Goal: Task Accomplishment & Management: Use online tool/utility

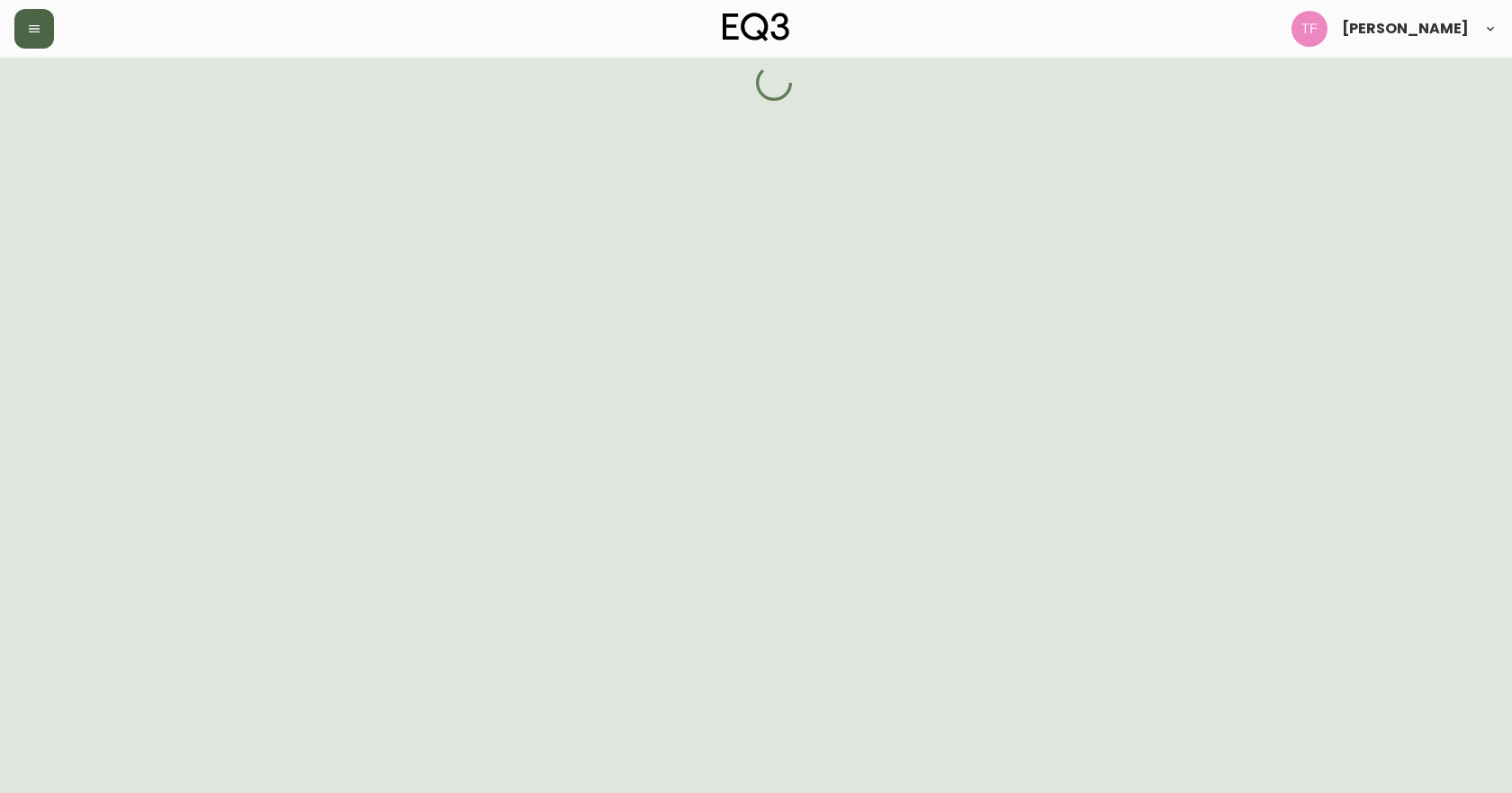
click at [39, 33] on icon "button" at bounding box center [34, 29] width 11 height 7
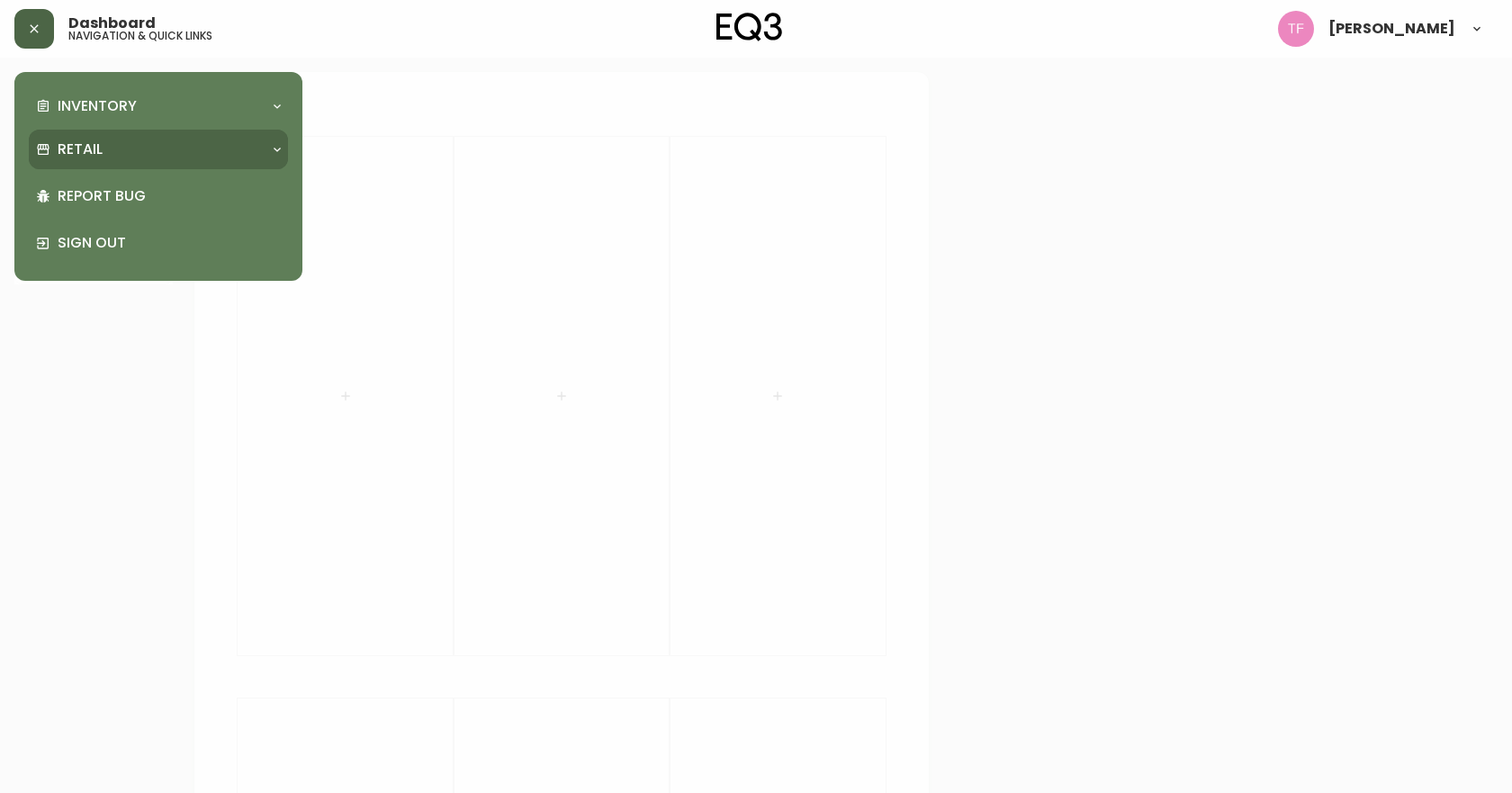
click at [198, 155] on div "Retail" at bounding box center [149, 149] width 226 height 20
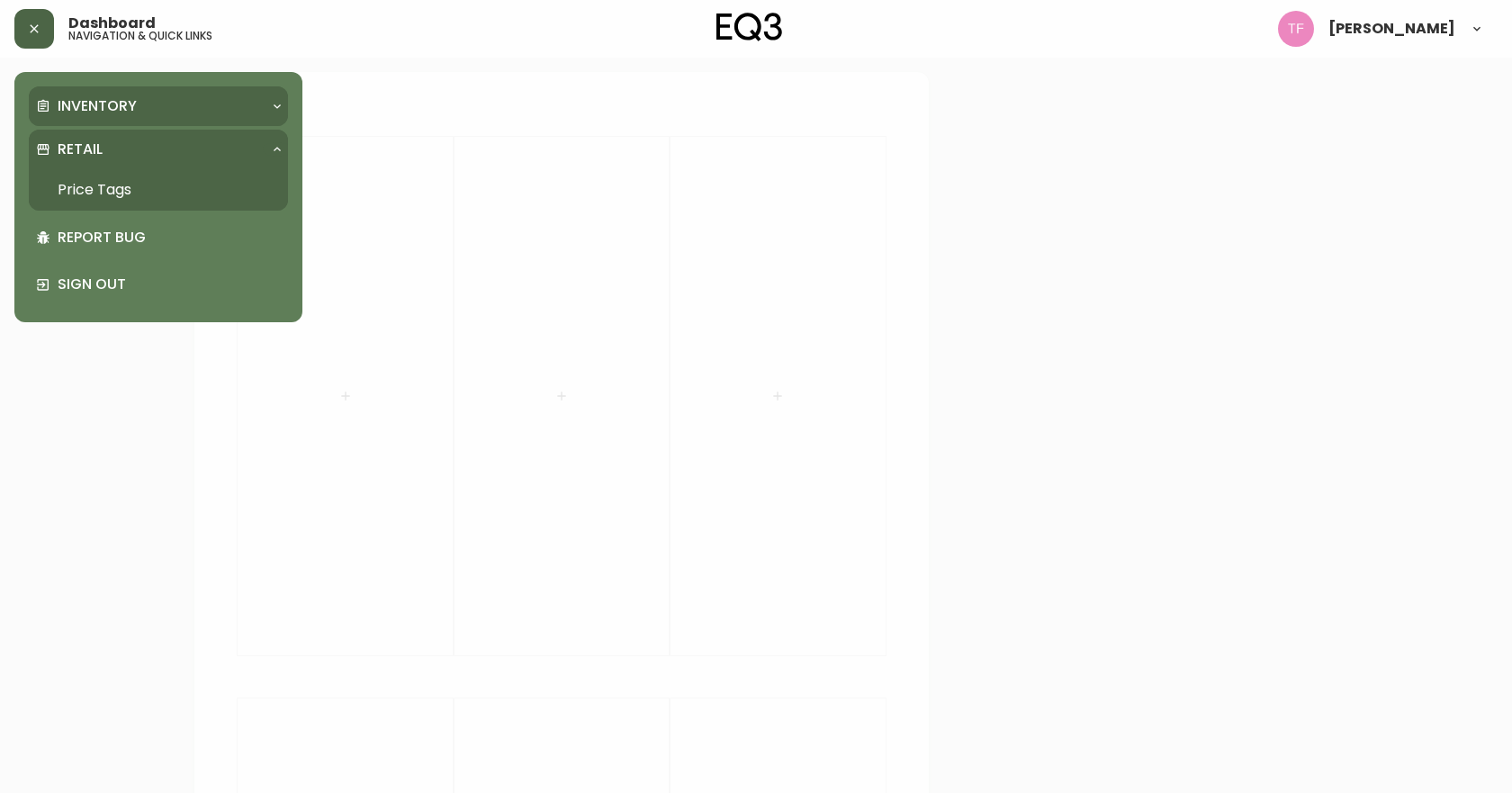
click at [200, 121] on div "Inventory" at bounding box center [158, 106] width 259 height 40
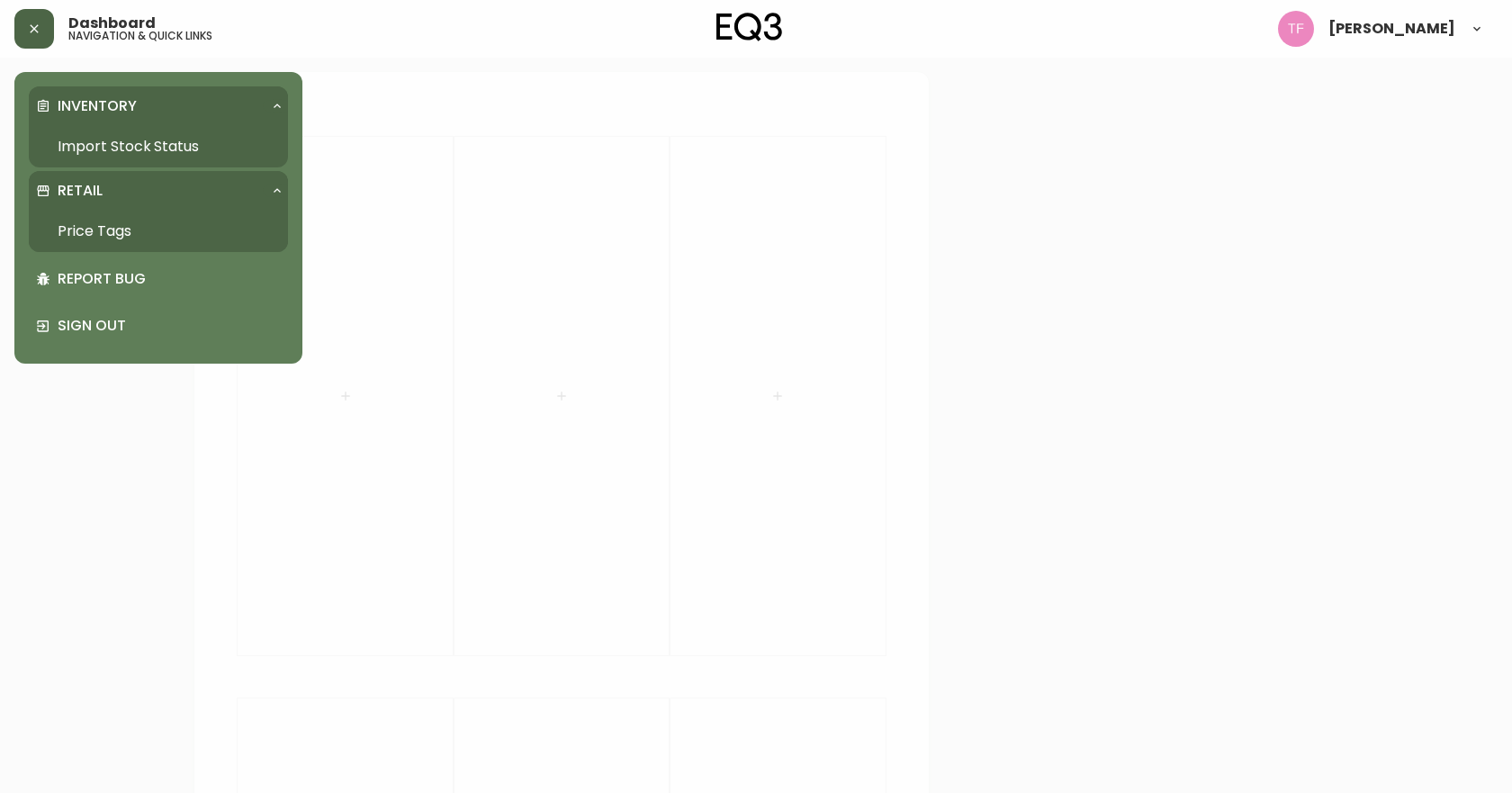
click at [166, 143] on link "Import Stock Status" at bounding box center [158, 146] width 259 height 41
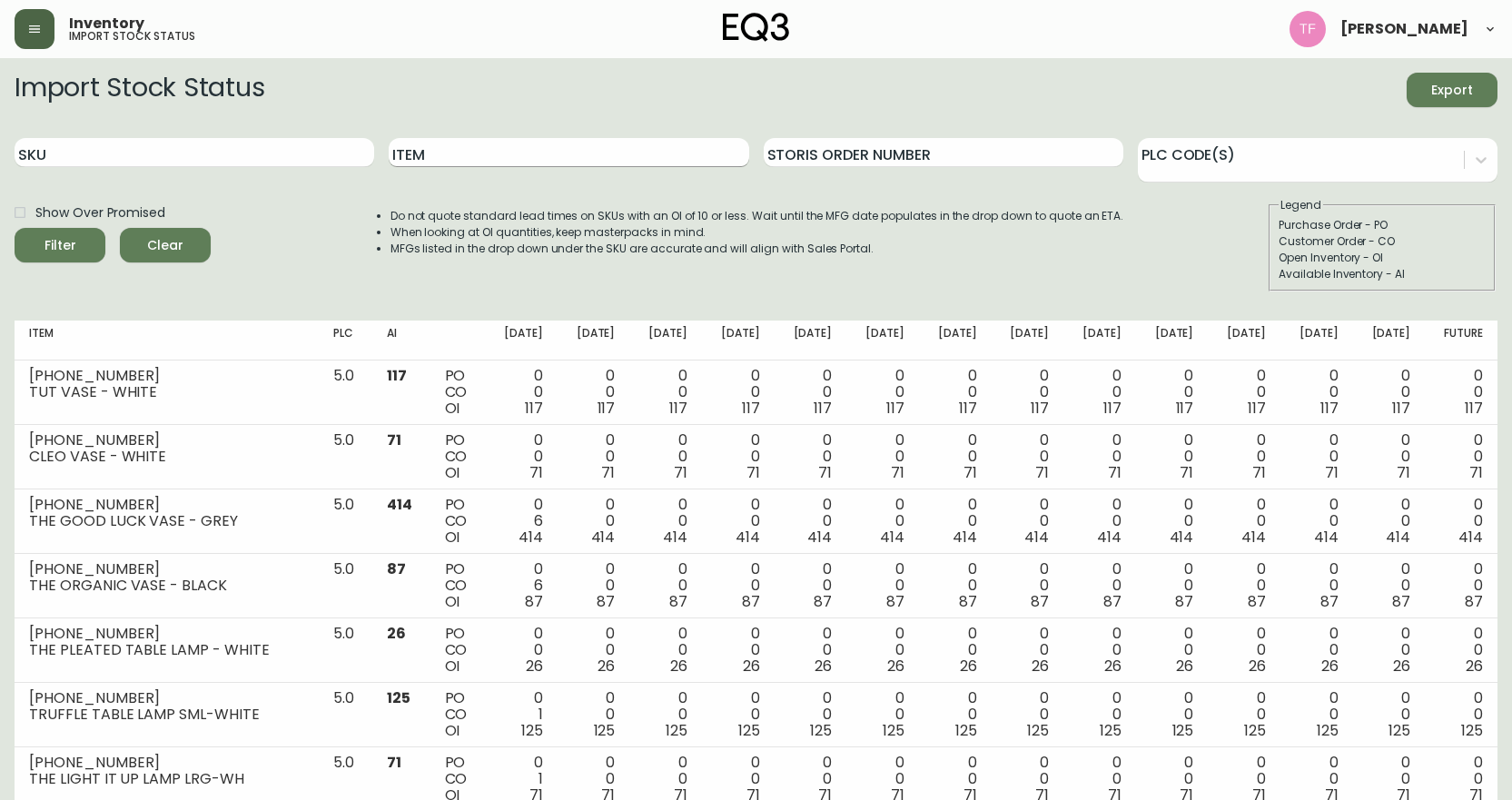
click at [474, 163] on input "Item" at bounding box center [569, 152] width 360 height 29
type input "stadium"
click at [14, 228] on button "Filter" at bounding box center [59, 245] width 91 height 35
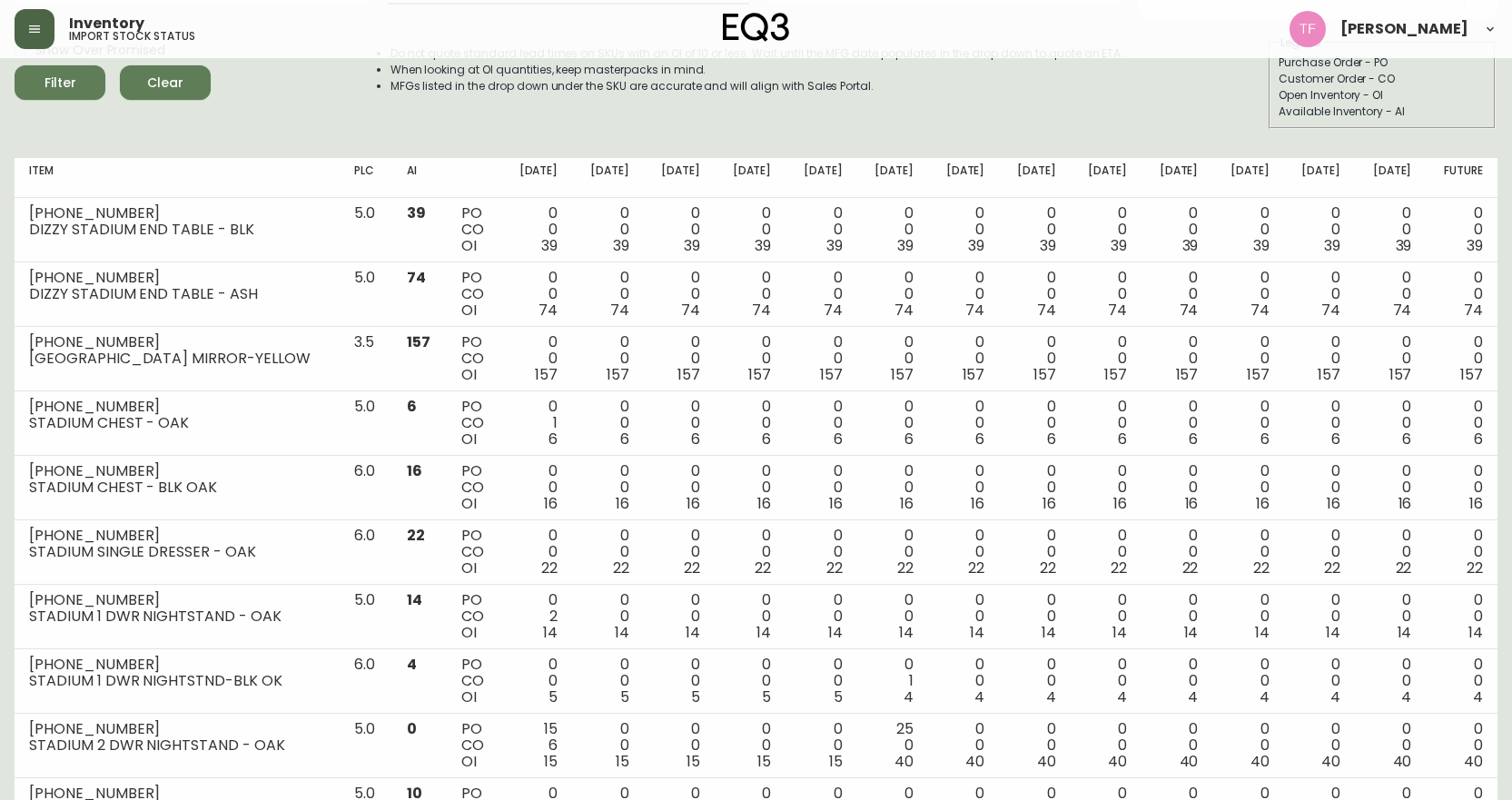
scroll to position [181, 0]
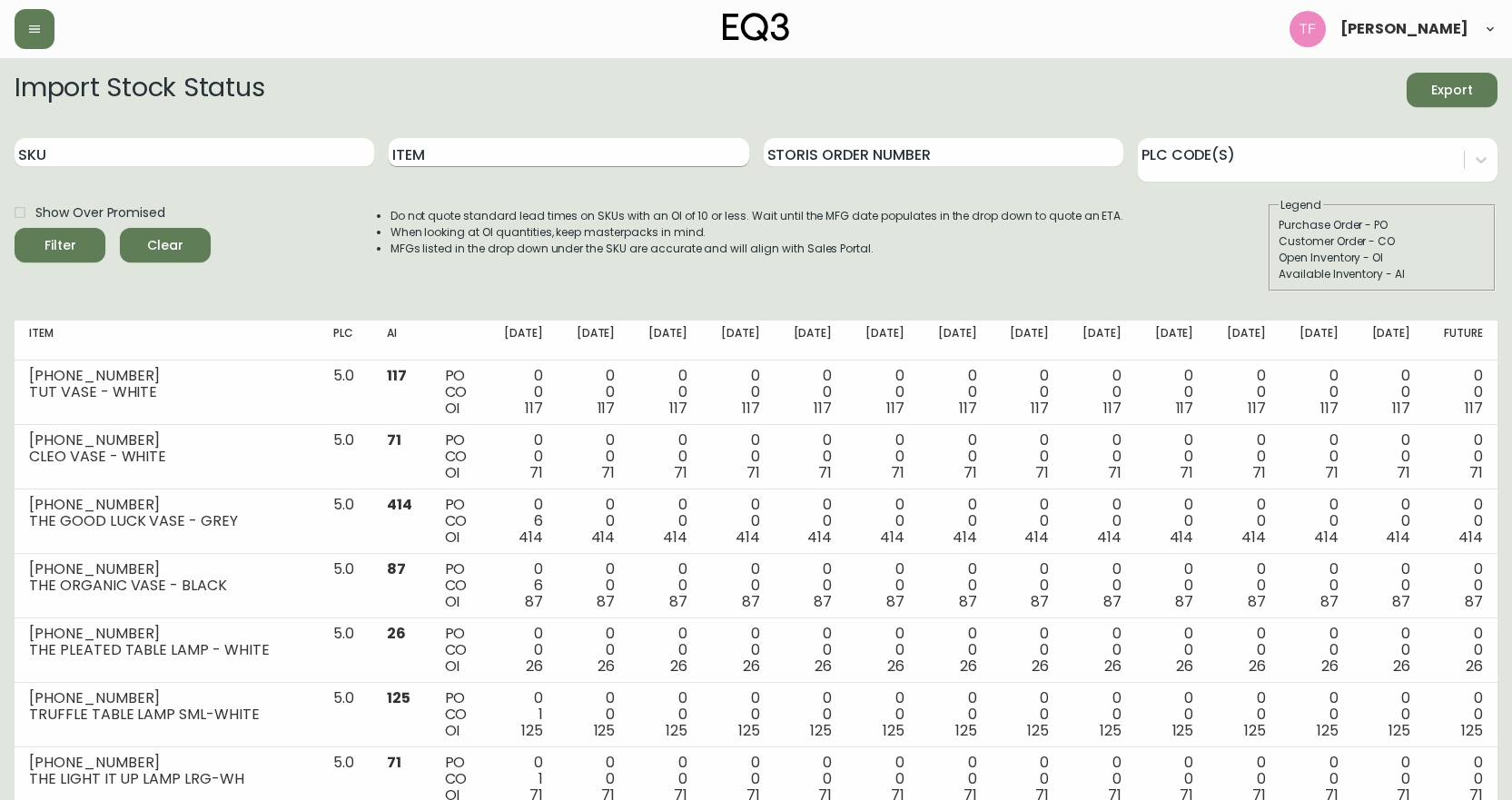
click at [473, 144] on input "Item" at bounding box center [569, 152] width 360 height 29
click at [14, 228] on button "Filter" at bounding box center [59, 245] width 91 height 35
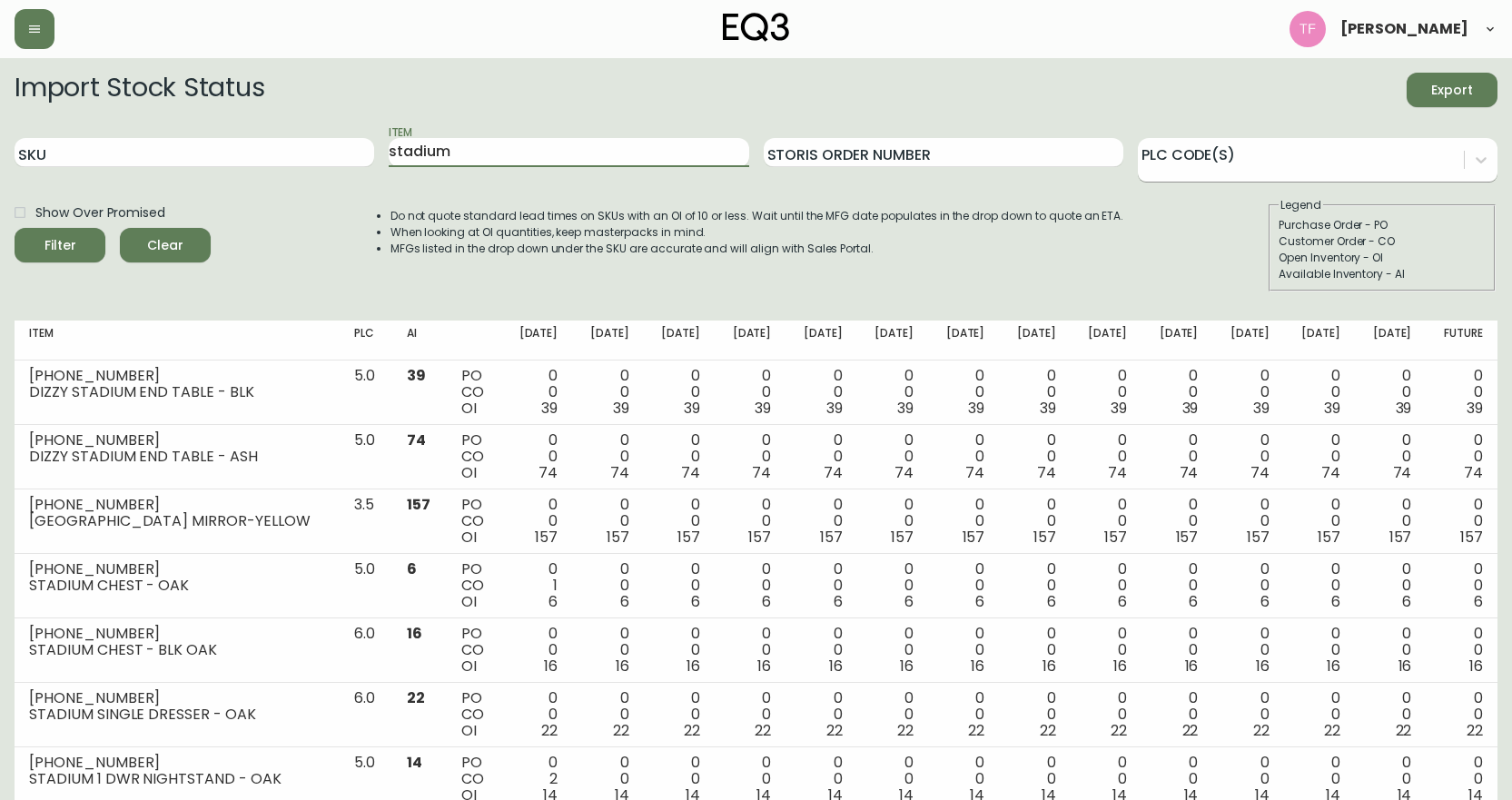
click at [1382, 166] on div at bounding box center [1301, 157] width 326 height 27
drag, startPoint x: 574, startPoint y: 147, endPoint x: 97, endPoint y: 224, distance: 483.2
click at [97, 224] on form "Import Stock Status Export SKU Item stadium Storis Order Number PLC Code(s) Sho…" at bounding box center [756, 181] width 1483 height 219
type input "boom"
click at [14, 228] on button "Filter" at bounding box center [59, 245] width 91 height 35
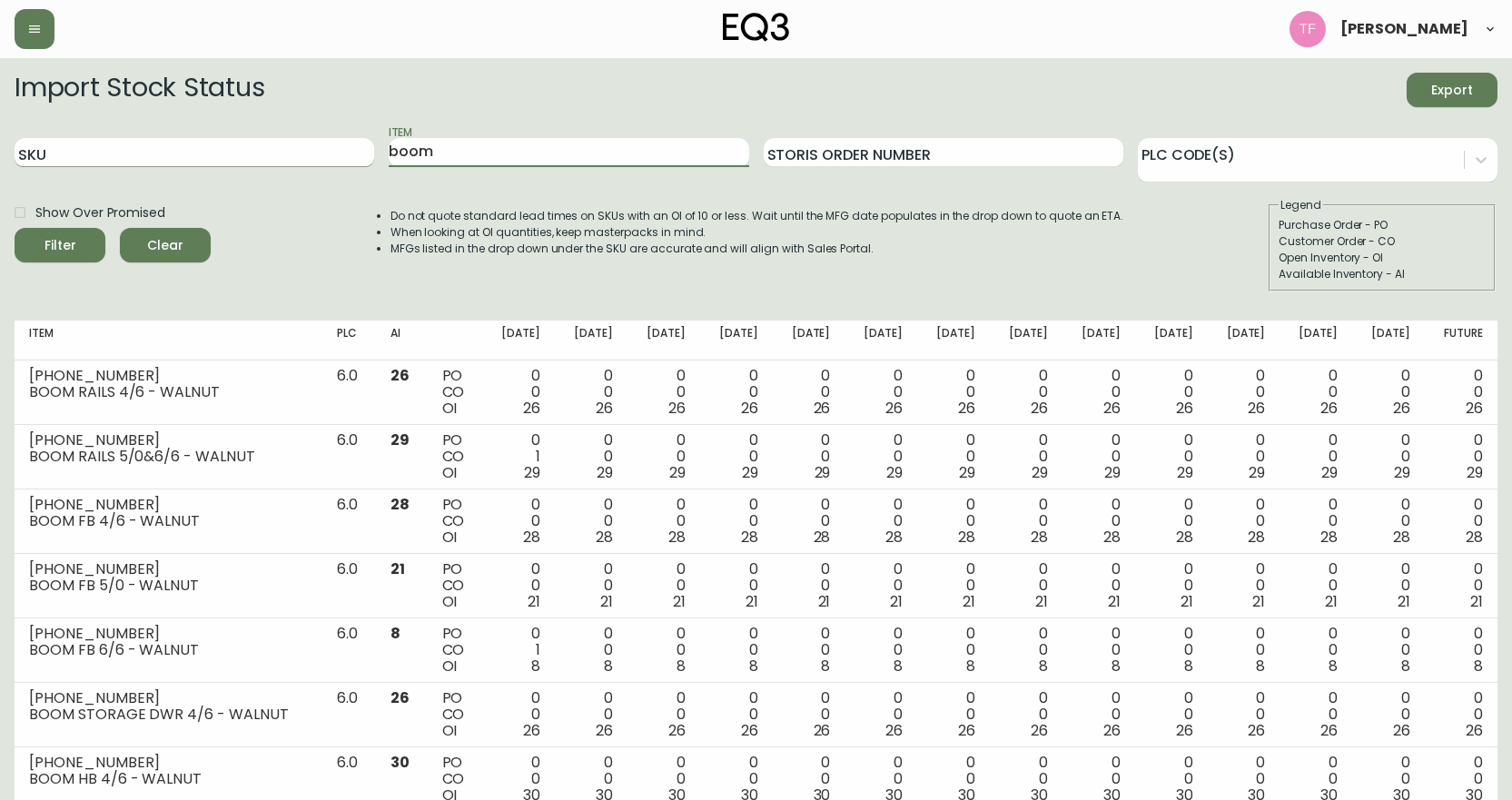
drag, startPoint x: 457, startPoint y: 154, endPoint x: 346, endPoint y: 165, distance: 111.5
click at [346, 165] on div "SKU Item boom Storis Order Number PLC Code(s)" at bounding box center [756, 152] width 1483 height 59
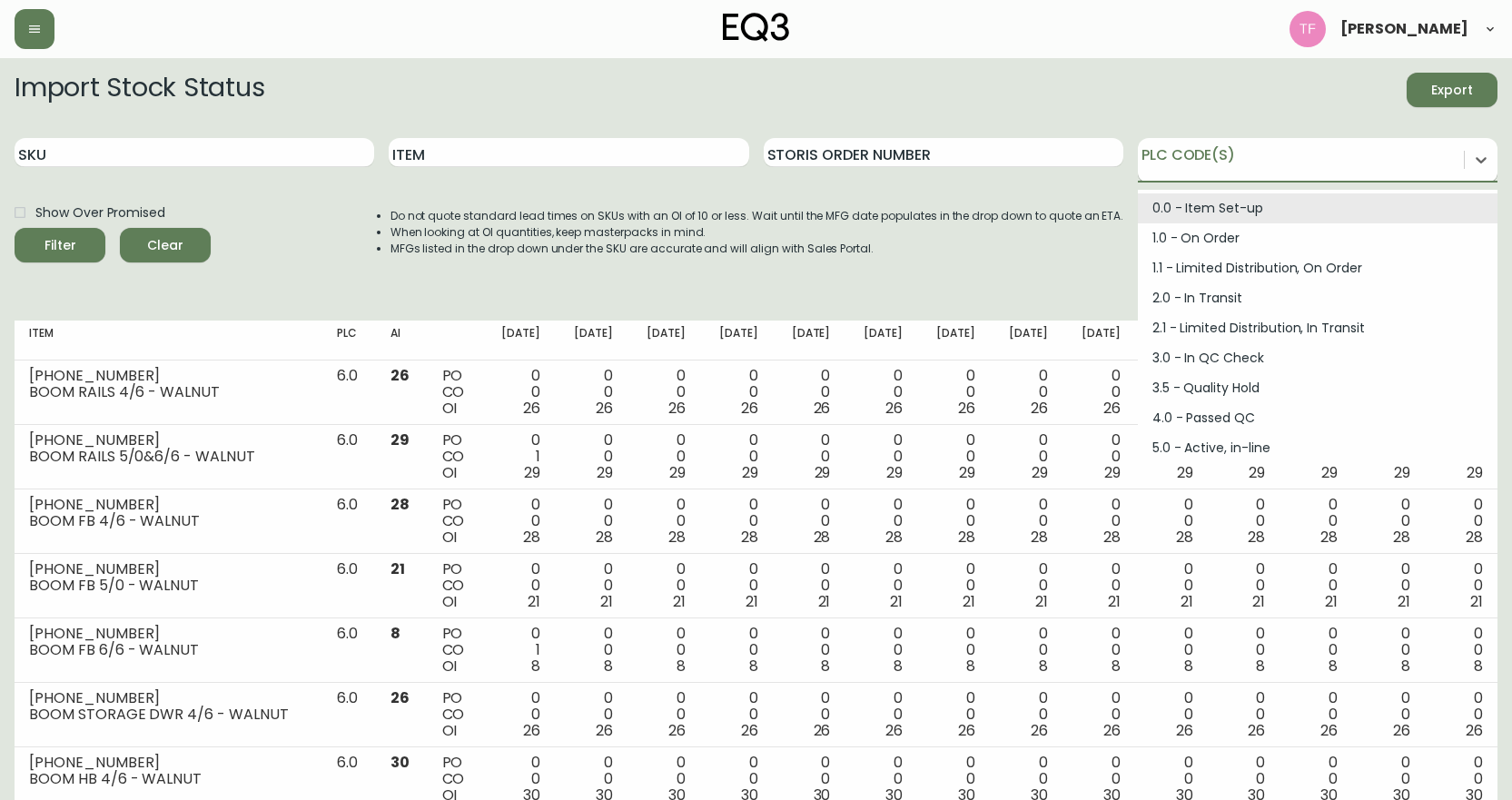
click at [1222, 149] on div at bounding box center [1301, 157] width 326 height 27
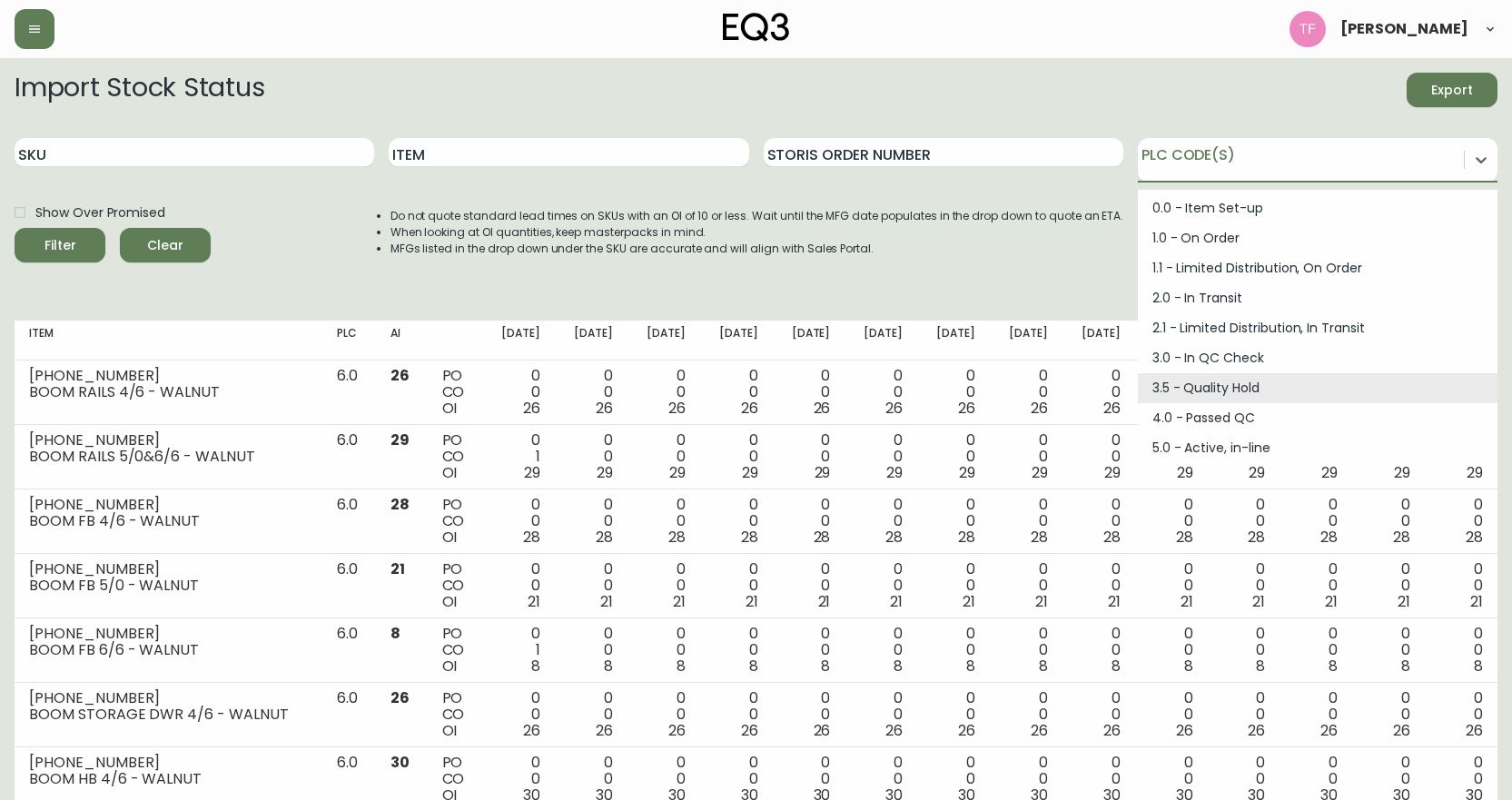
scroll to position [244, 0]
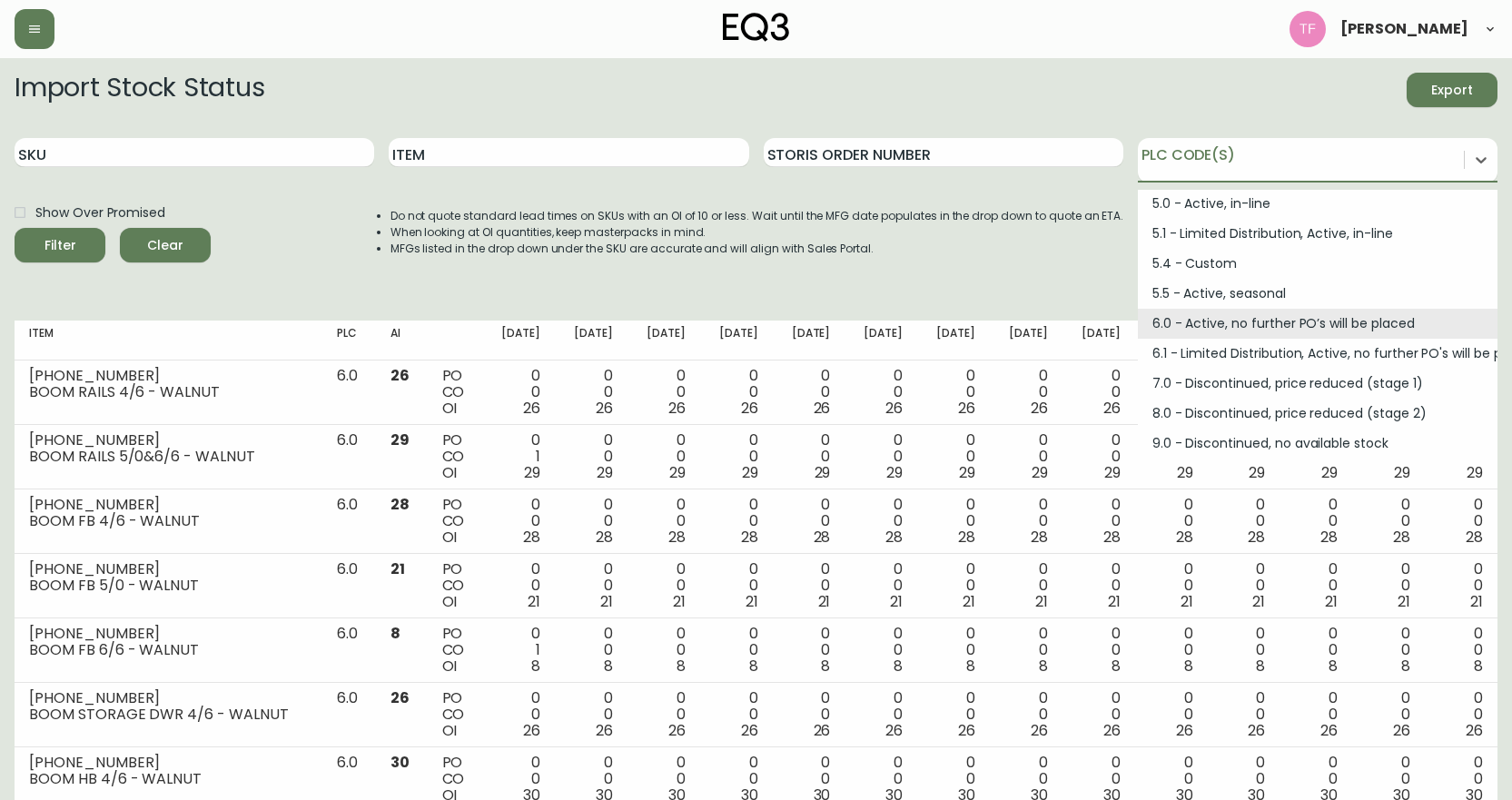
click at [1176, 333] on div "6.0 - Active, no further PO’s will be placed" at bounding box center [1317, 324] width 360 height 30
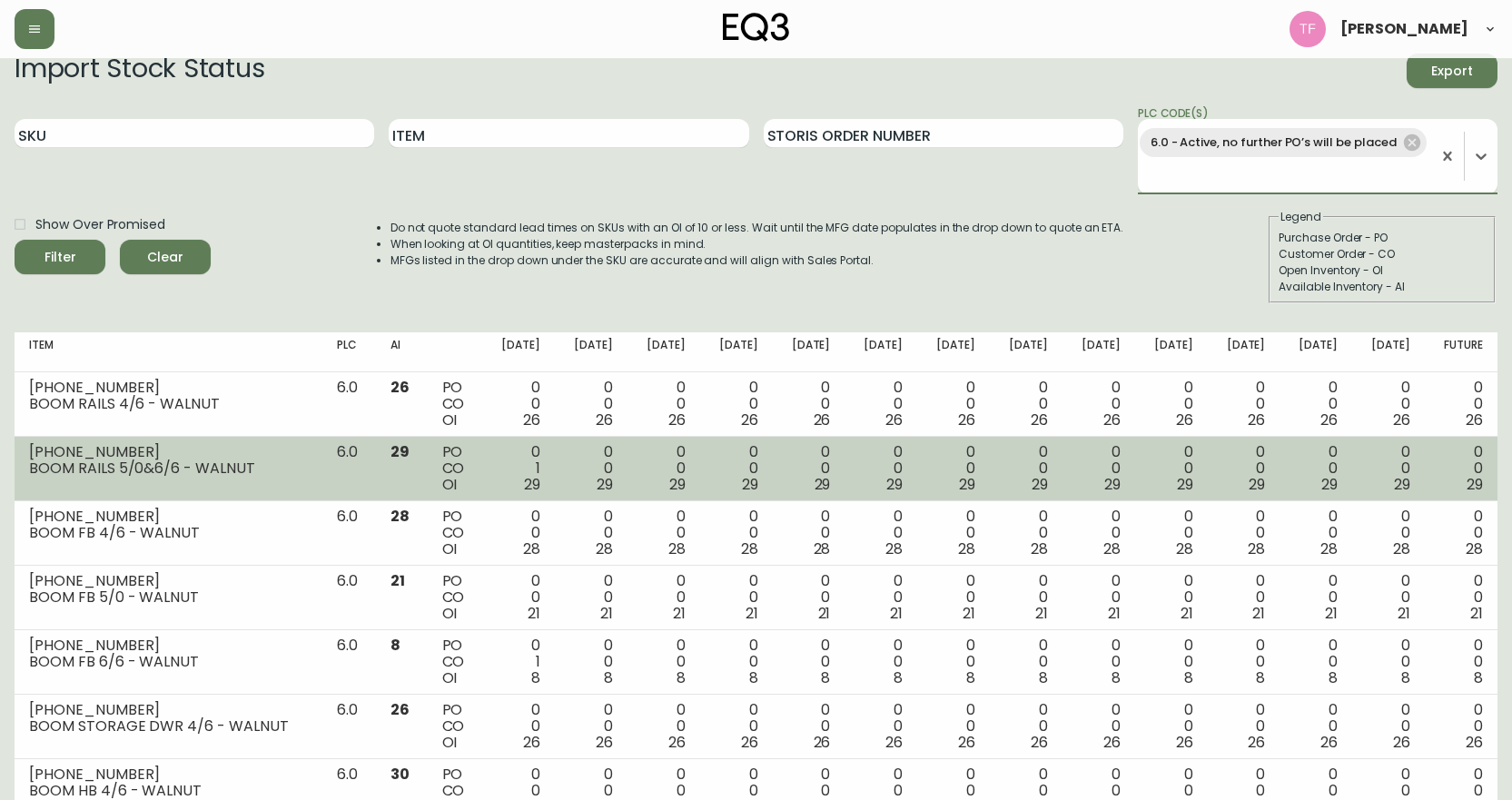
scroll to position [0, 0]
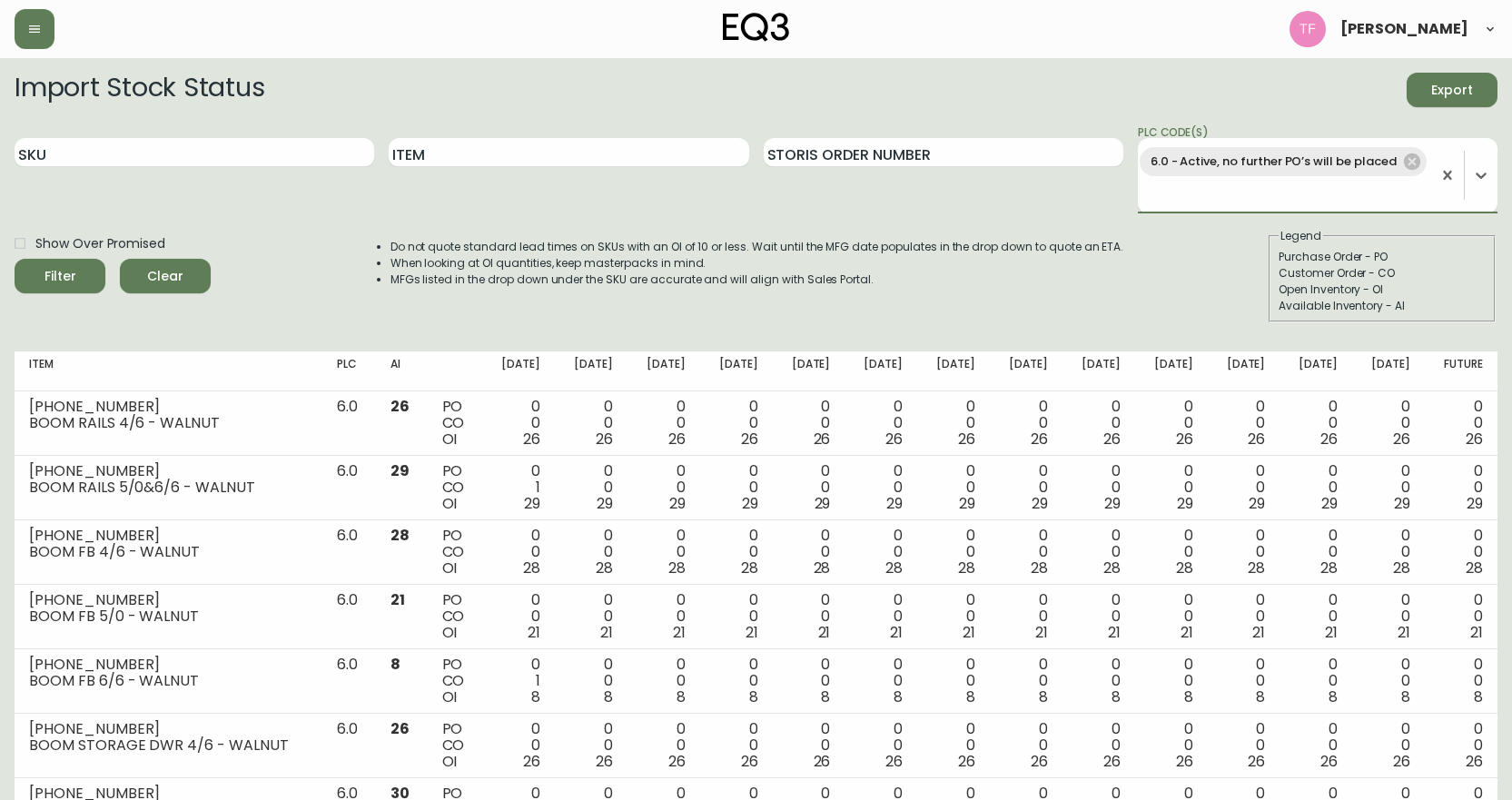
click at [14, 259] on button "Filter" at bounding box center [59, 275] width 91 height 35
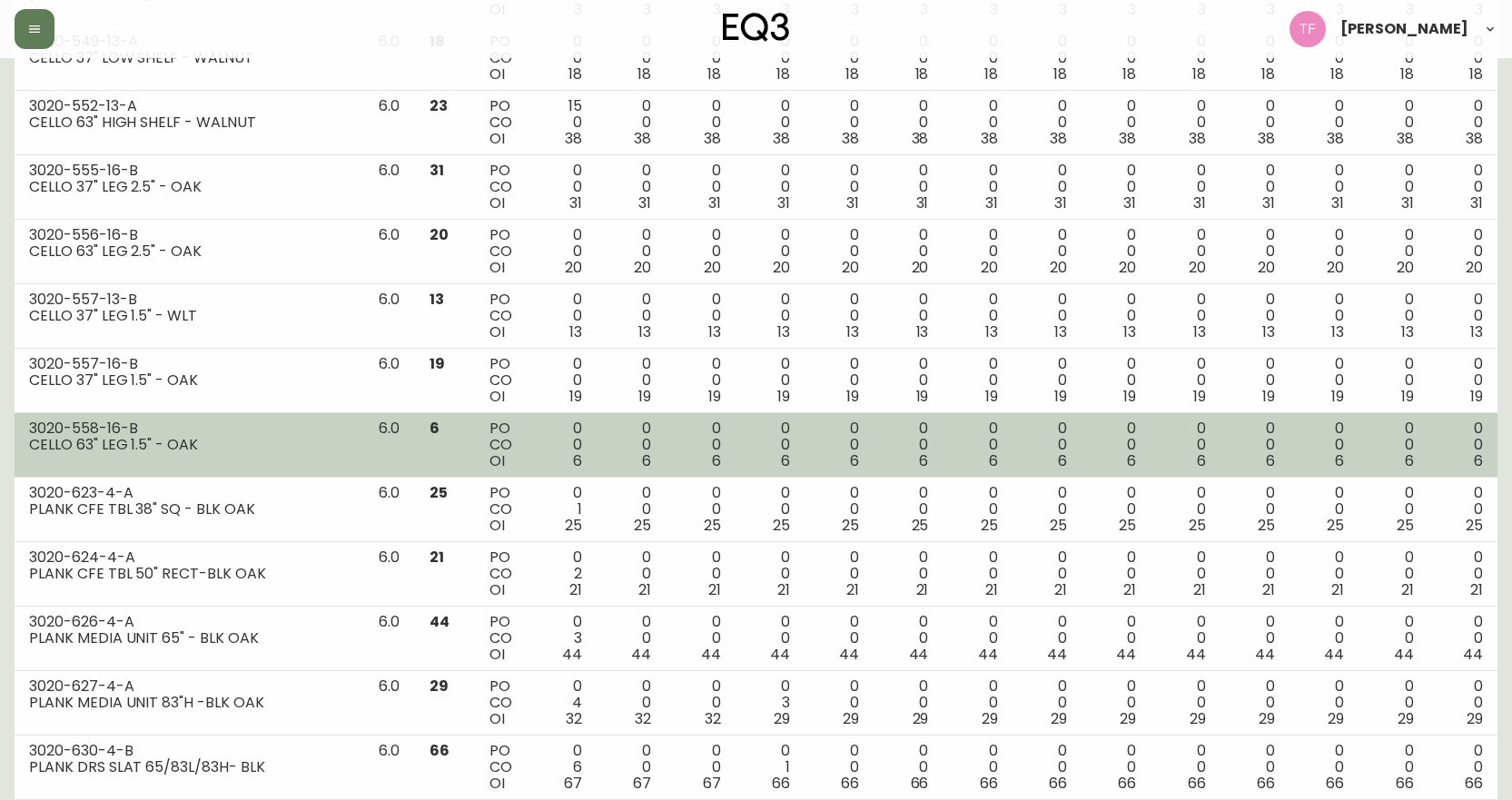
scroll to position [2829, 0]
